Goal: Find specific page/section: Find specific page/section

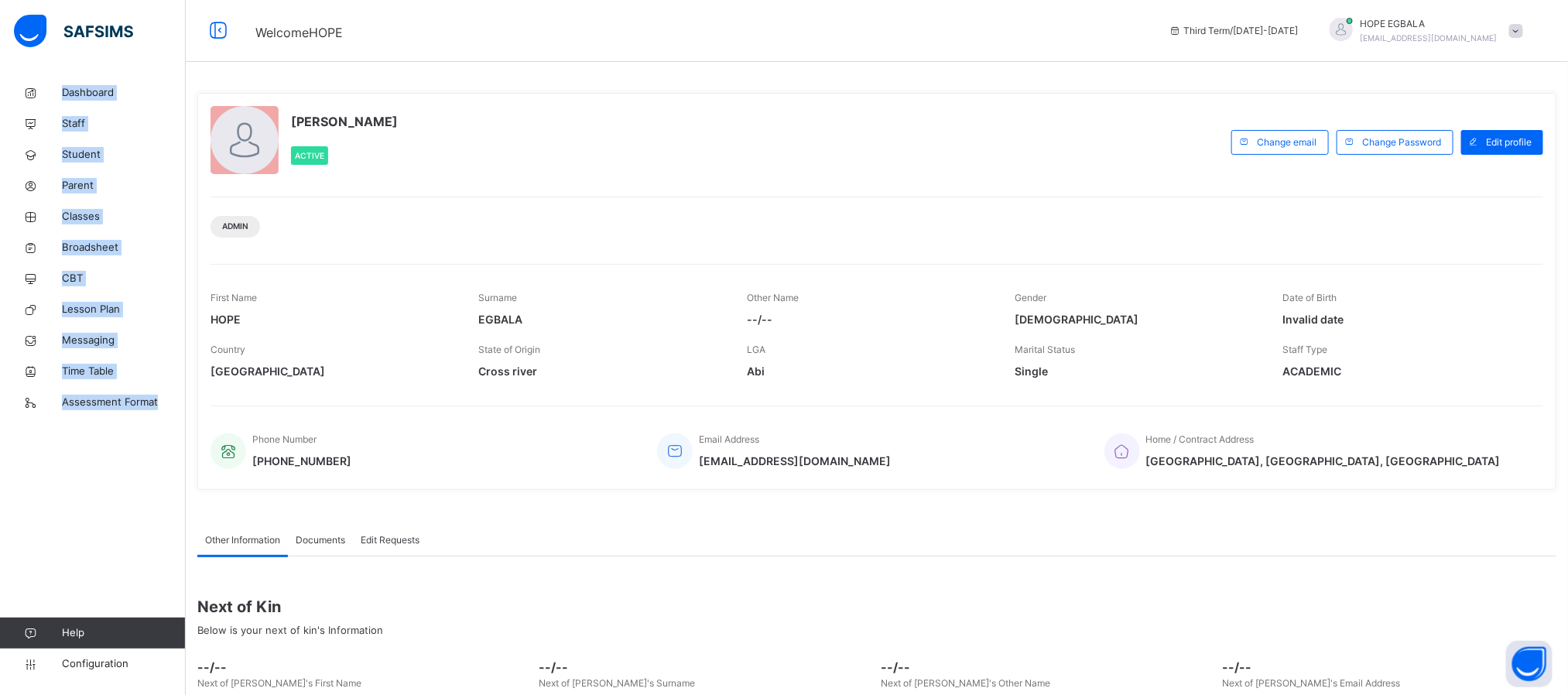
drag, startPoint x: 59, startPoint y: 68, endPoint x: 165, endPoint y: 418, distance: 365.7
click at [165, 418] on div "Dashboard Staff Student Parent Classes Broadsheet CBT Lesson Plan Messaging Tim…" at bounding box center [93, 378] width 186 height 633
click at [144, 680] on div "Dashboard Staff Student Parent Classes Broadsheet CBT Lesson Plan Messaging Tim…" at bounding box center [93, 378] width 186 height 633
click at [152, 680] on div "Dashboard Staff Student Parent Classes Broadsheet CBT Lesson Plan Messaging Tim…" at bounding box center [93, 378] width 186 height 633
click at [112, 469] on div "Dashboard Staff Student Parent Classes Broadsheet CBT Lesson Plan Messaging Tim…" at bounding box center [93, 378] width 186 height 633
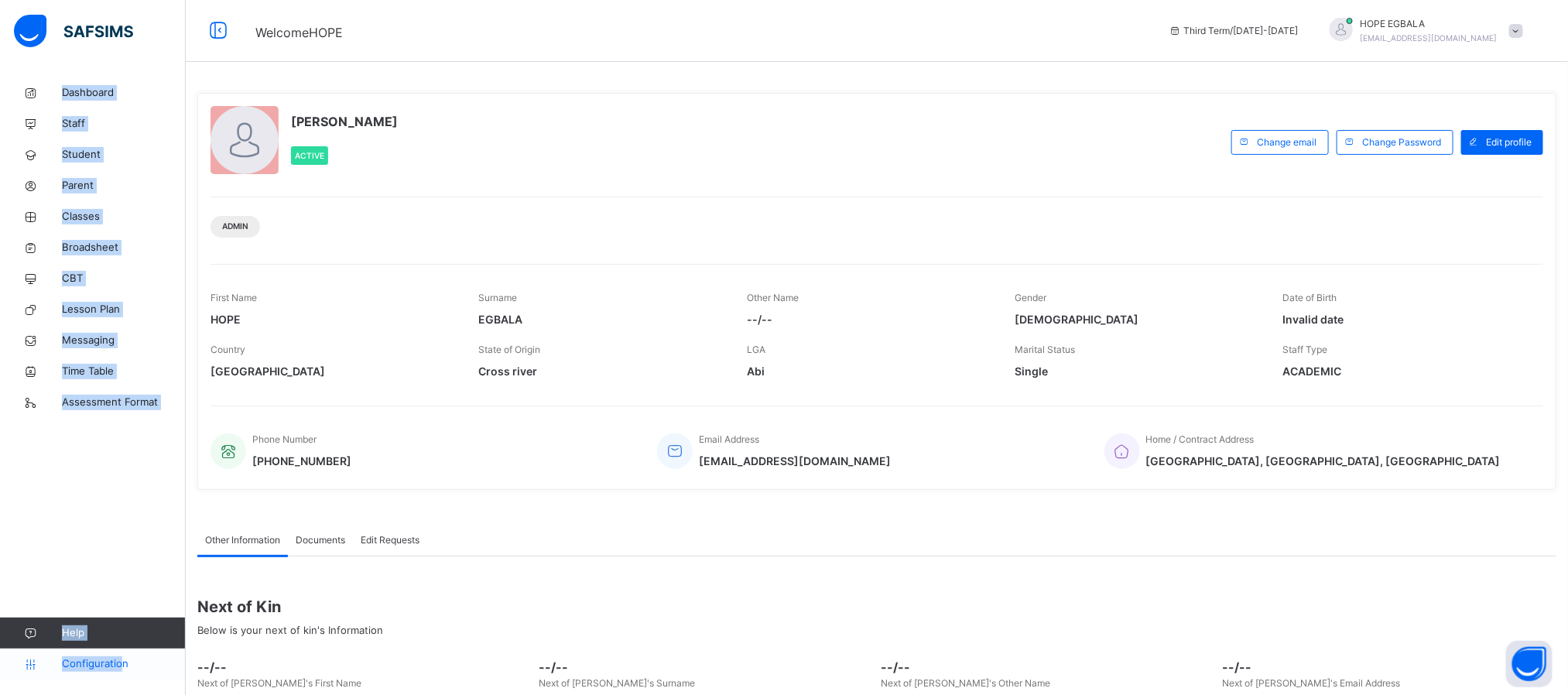
drag, startPoint x: 54, startPoint y: 70, endPoint x: 123, endPoint y: 657, distance: 591.0
click at [123, 657] on div "Dashboard Staff Student Parent Classes Broadsheet CBT Lesson Plan Messaging Tim…" at bounding box center [93, 378] width 186 height 633
copy div "Dashboard Staff Student Parent Classes Broadsheet CBT Lesson Plan Messaging Tim…"
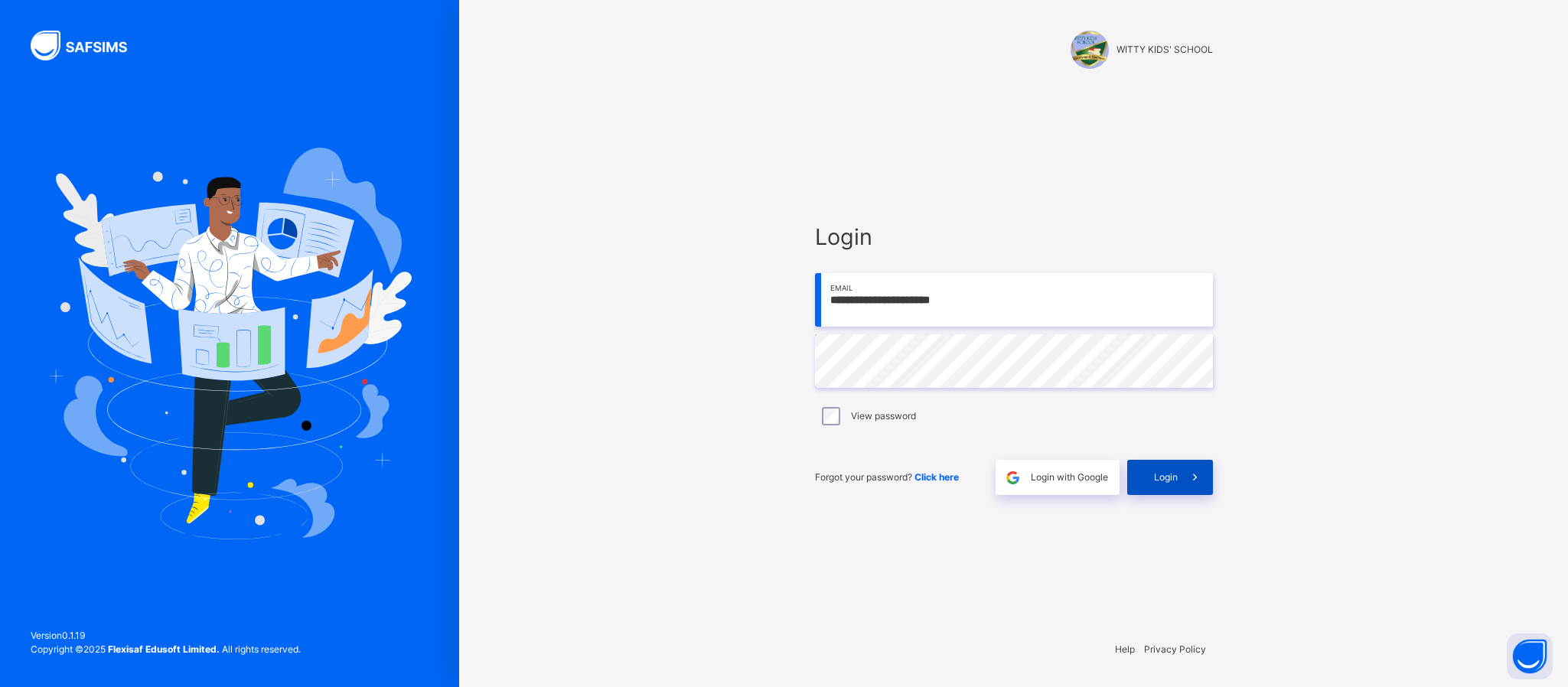
click at [1178, 482] on span at bounding box center [1196, 478] width 36 height 36
